Goal: Find specific page/section: Find specific page/section

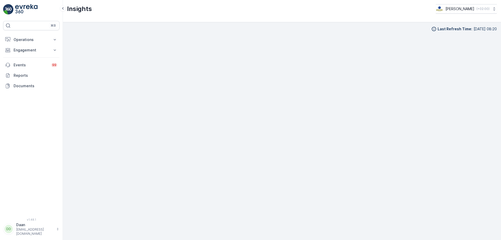
click at [190, 32] on div "Last Refresh Time : [DATE] 08:20" at bounding box center [282, 130] width 430 height 209
click at [36, 41] on p "Operations" at bounding box center [31, 39] width 35 height 5
click at [34, 64] on p "Routes & Tasks" at bounding box center [26, 63] width 27 height 5
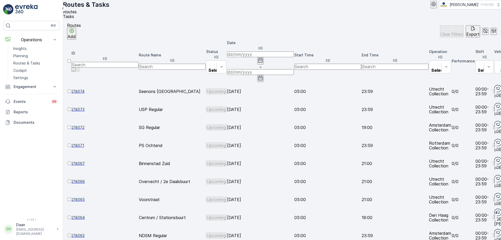
click at [74, 19] on span "Tasks" at bounding box center [68, 16] width 11 height 5
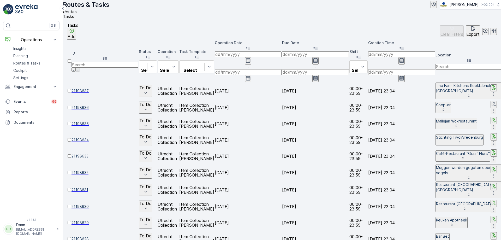
scroll to position [0, 285]
click at [436, 64] on input "text" at bounding box center [469, 67] width 67 height 6
type input "Goesting"
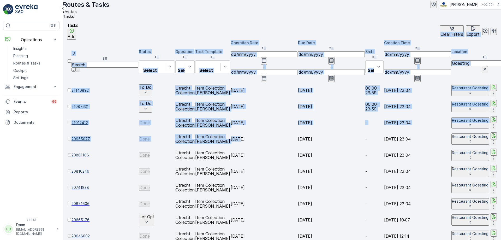
drag, startPoint x: 304, startPoint y: 107, endPoint x: 121, endPoint y: 26, distance: 199.7
click at [121, 26] on div "Tasks Add Clear Filters Export ID Status Select Operation Select Task Template …" at bounding box center [282, 129] width 438 height 221
